Goal: Information Seeking & Learning: Check status

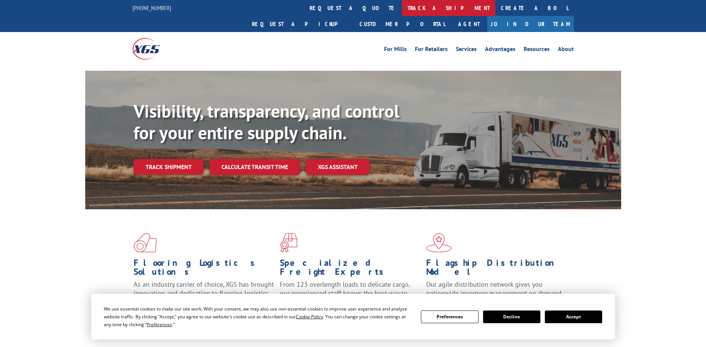
click at [402, 11] on link "track a shipment" at bounding box center [448, 8] width 93 height 16
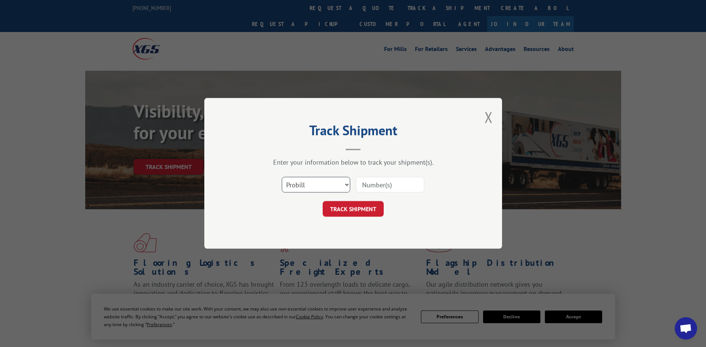
click at [342, 186] on select "Select category... Probill BOL PO" at bounding box center [316, 185] width 68 height 16
select select "bol"
click at [282, 177] on select "Select category... Probill BOL PO" at bounding box center [316, 185] width 68 height 16
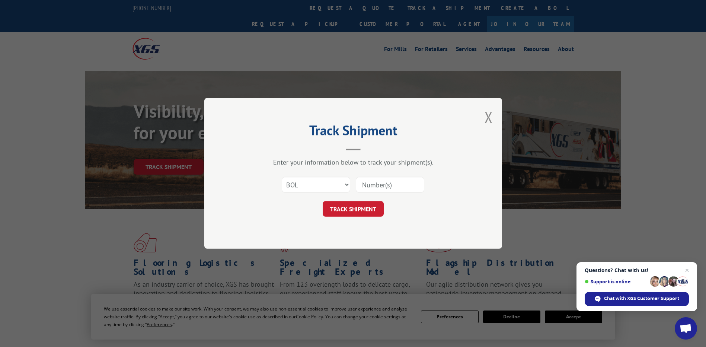
click at [368, 188] on input at bounding box center [390, 185] width 68 height 16
paste input "2849004"
type input "2849004"
click at [345, 194] on div "Select category... Probill BOL PO 2849004" at bounding box center [352, 185] width 223 height 25
click at [355, 206] on button "TRACK SHIPMENT" at bounding box center [352, 209] width 61 height 16
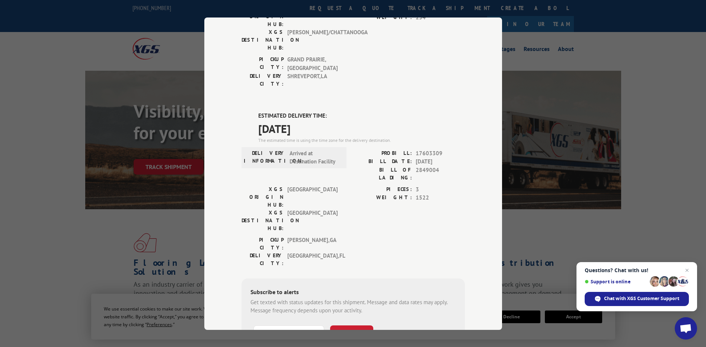
scroll to position [144, 0]
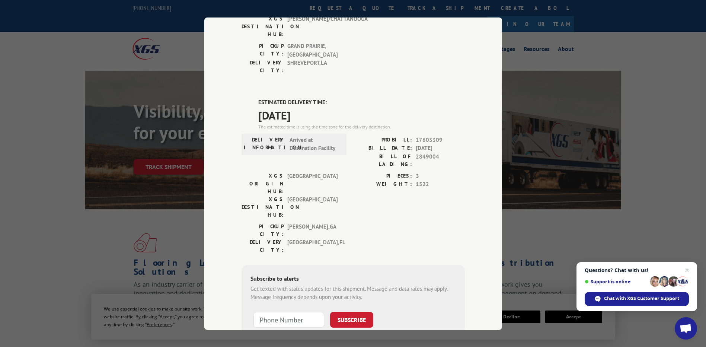
click at [384, 222] on div "[GEOGRAPHIC_DATA]: [GEOGRAPHIC_DATA] , [GEOGRAPHIC_DATA]: [GEOGRAPHIC_DATA] , […" at bounding box center [352, 239] width 223 height 35
